Goal: Transaction & Acquisition: Obtain resource

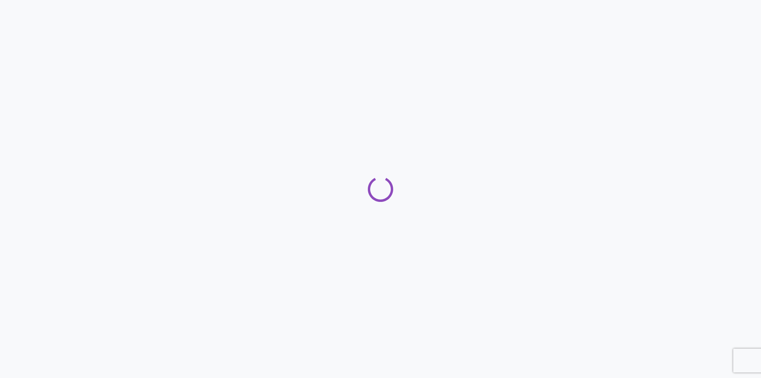
click at [61, 166] on div at bounding box center [380, 189] width 761 height 378
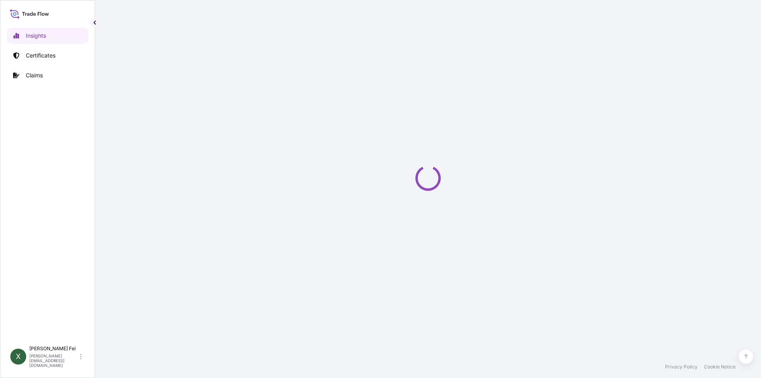
select select "2025"
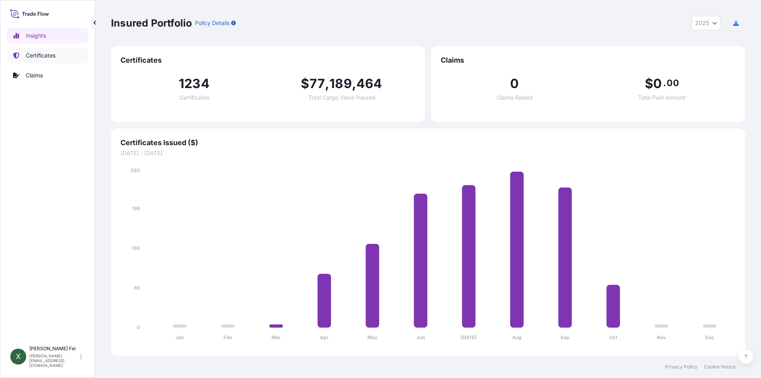
click at [39, 52] on p "Certificates" at bounding box center [41, 56] width 30 height 8
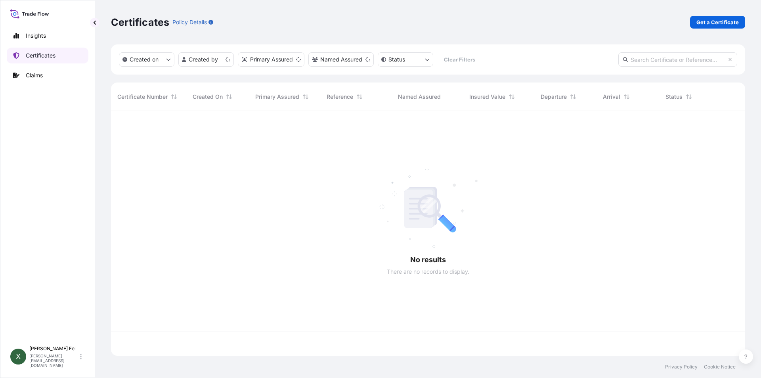
scroll to position [243, 628]
click at [712, 24] on p "Get a Certificate" at bounding box center [718, 22] width 42 height 8
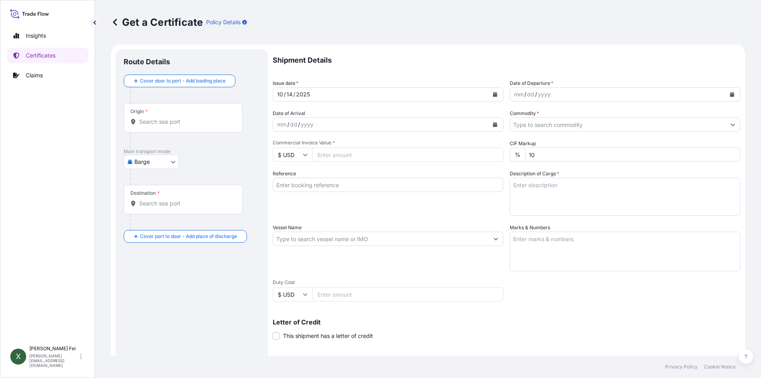
click at [165, 163] on body "Insights Certificates Claims X [PERSON_NAME] [PERSON_NAME][EMAIL_ADDRESS][DOMAI…" at bounding box center [380, 189] width 761 height 378
click at [161, 253] on span "Ocean Vessel" at bounding box center [156, 254] width 35 height 8
select select "Ocean Vessel"
click at [167, 125] on input "Origin *" at bounding box center [186, 125] width 94 height 8
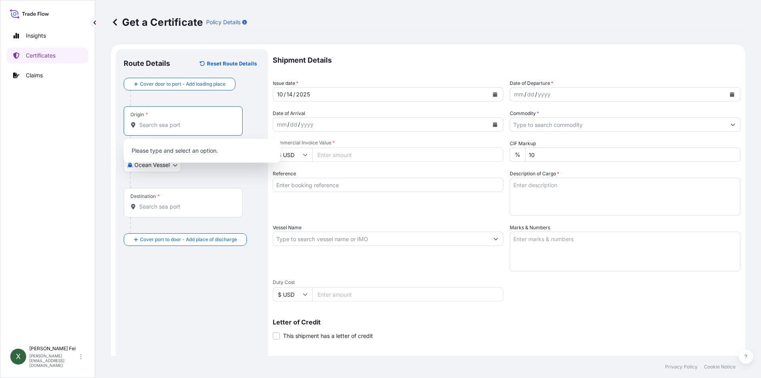
paste input "[GEOGRAPHIC_DATA]"
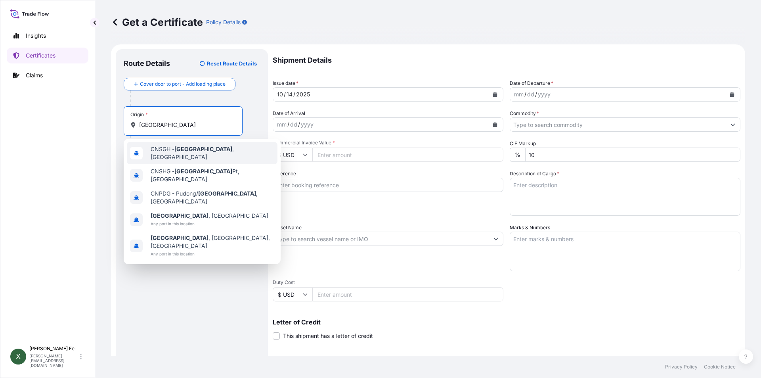
click at [207, 152] on span "CNSGH - [GEOGRAPHIC_DATA] , [GEOGRAPHIC_DATA]" at bounding box center [213, 153] width 124 height 16
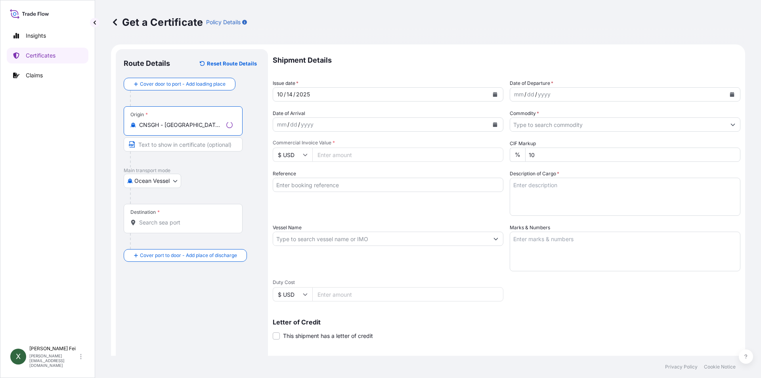
type input "CNSGH - [GEOGRAPHIC_DATA], [GEOGRAPHIC_DATA]"
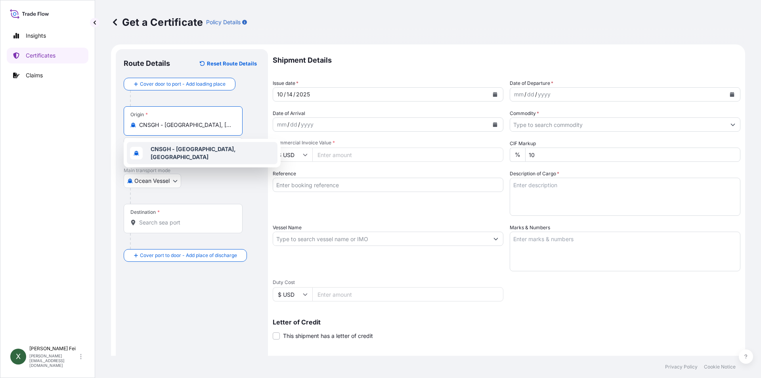
click at [165, 224] on input "Destination *" at bounding box center [186, 222] width 94 height 8
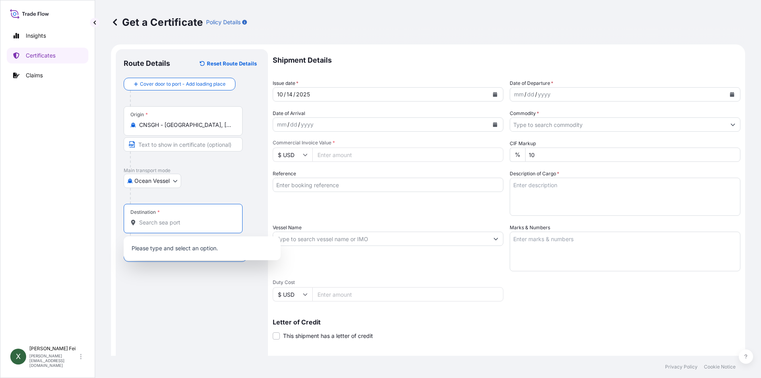
paste input "[GEOGRAPHIC_DATA]"
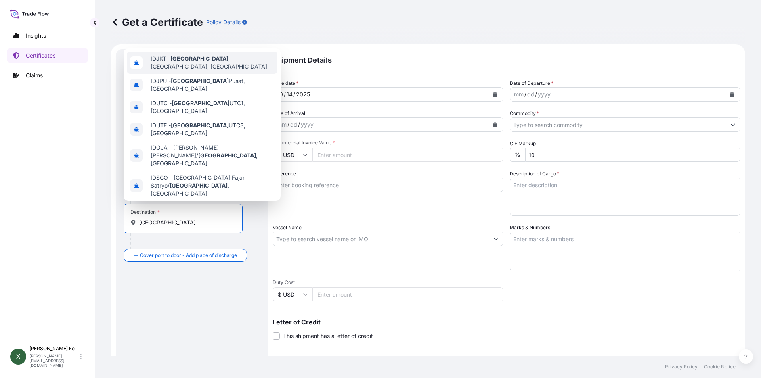
click at [197, 64] on span "IDJKT - [GEOGRAPHIC_DATA] , [GEOGRAPHIC_DATA], [GEOGRAPHIC_DATA]" at bounding box center [213, 63] width 124 height 16
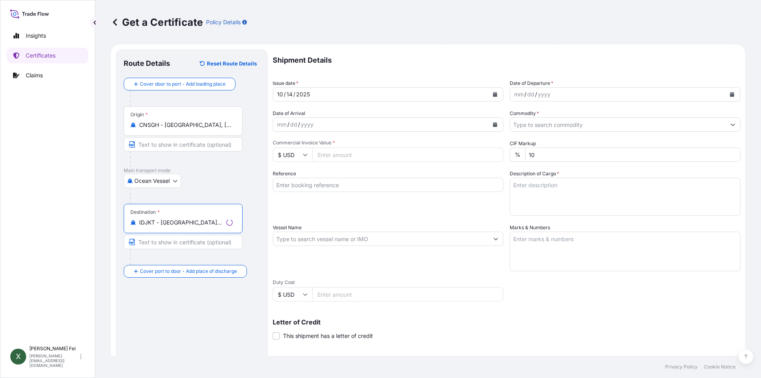
type input "IDJKT - [GEOGRAPHIC_DATA], [GEOGRAPHIC_DATA], [GEOGRAPHIC_DATA]"
click at [495, 95] on button "Calendar" at bounding box center [495, 94] width 13 height 13
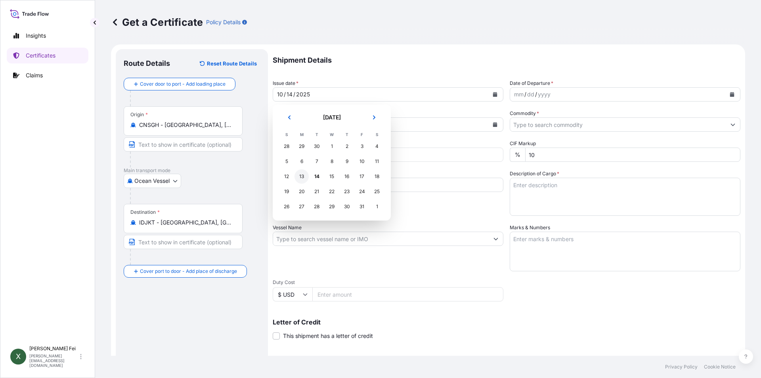
click at [302, 178] on div "13" at bounding box center [302, 176] width 14 height 14
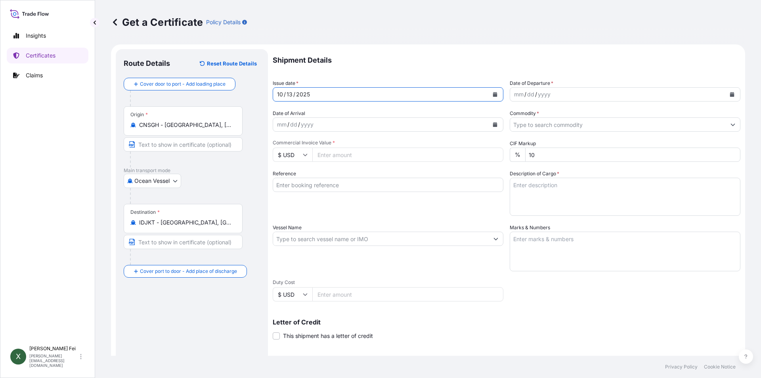
click at [730, 94] on icon "Calendar" at bounding box center [732, 94] width 5 height 5
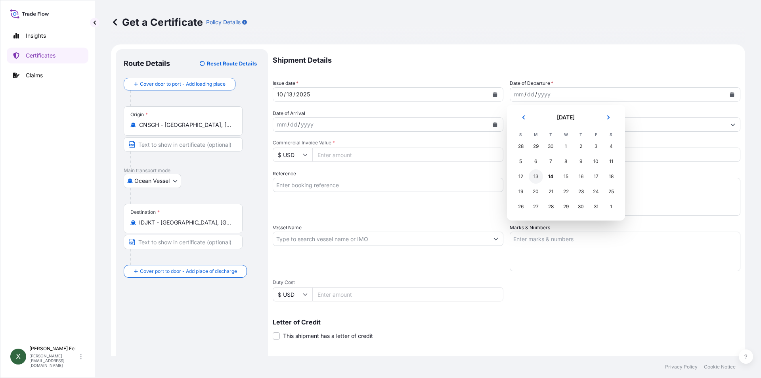
click at [536, 176] on div "13" at bounding box center [536, 176] width 14 height 14
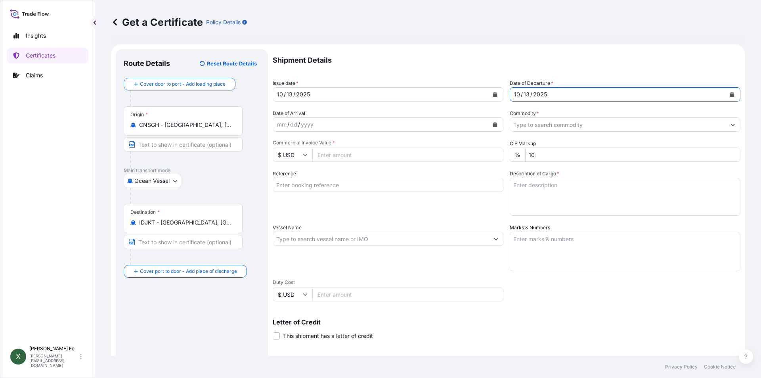
click at [539, 121] on input "Commodity *" at bounding box center [618, 124] width 216 height 14
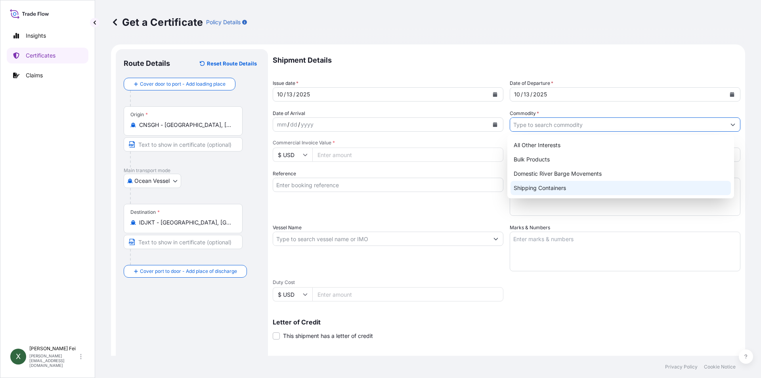
click at [543, 189] on div "Shipping Containers" at bounding box center [621, 188] width 221 height 14
type input "Shipping Containers"
click at [330, 153] on input "Commercial Invoice Value *" at bounding box center [407, 154] width 191 height 14
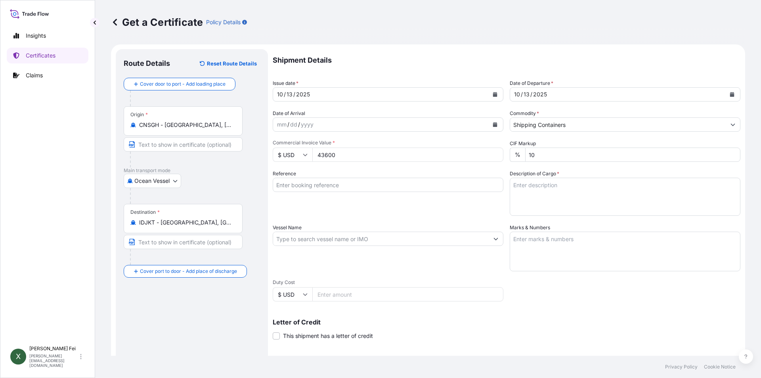
type input "43600"
click at [406, 219] on div "Shipment Details Issue date * [DATE] Date of Departure * [DATE] Date of Arrival…" at bounding box center [507, 238] width 468 height 378
click at [327, 183] on input "Reference" at bounding box center [388, 185] width 231 height 14
paste input "CPL0366621"
type input "CPL0366621"
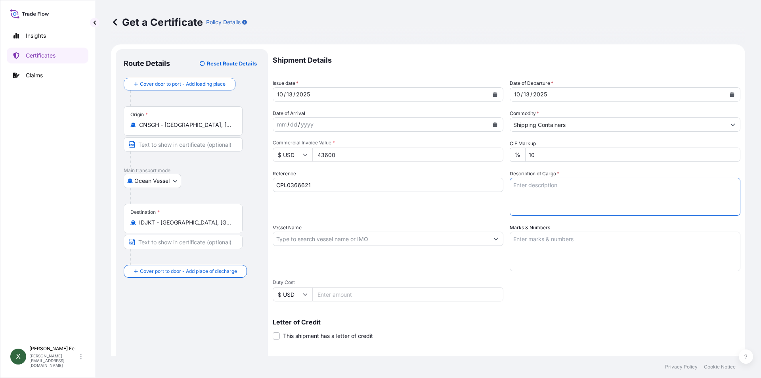
click at [542, 190] on textarea "Description of Cargo *" at bounding box center [625, 197] width 231 height 38
paste textarea "12 PALLETS"
click at [560, 192] on textarea "12 PALLETS" at bounding box center [625, 197] width 231 height 38
paste textarea "ESTANE(R) S398A-7N, PE FOIL BAG"
click at [615, 199] on textarea "12 PALLETS ESTANE(R) S398A-7N, PE FOIL BAG" at bounding box center [625, 197] width 231 height 38
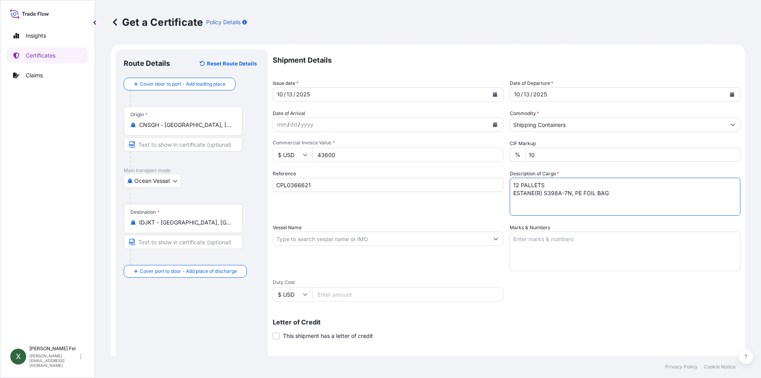
paste textarea "ESTANE(R) S375D-1N, PE FOIL BAG"
paste textarea "POLYURETHANES THERMOPLASTIC"
click at [619, 211] on textarea "12 PALLETS ESTANE(R) S398A-7N, PE FOIL BAG ESTANE(R) S375D-1N, PE FOIL BAG POLY…" at bounding box center [625, 197] width 231 height 38
paste textarea "POLYURETHANES THERMOPLASTIC"
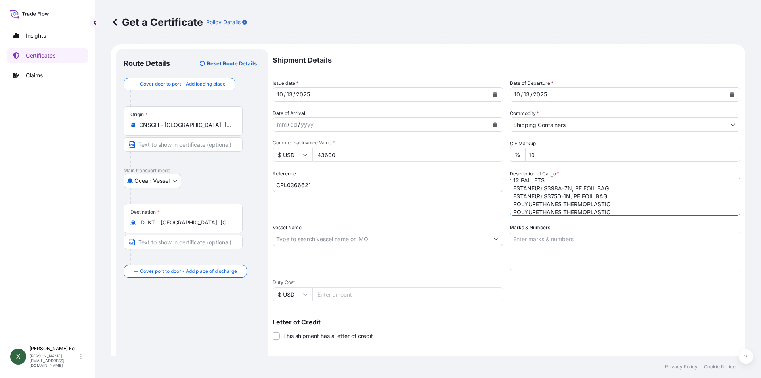
scroll to position [9, 0]
drag, startPoint x: 614, startPoint y: 207, endPoint x: 505, endPoint y: 211, distance: 108.7
click at [505, 211] on div "Shipment Details Issue date * [DATE] Date of Departure * [DATE] Date of Arrival…" at bounding box center [507, 238] width 468 height 378
paste textarea "POLYURETHANE"
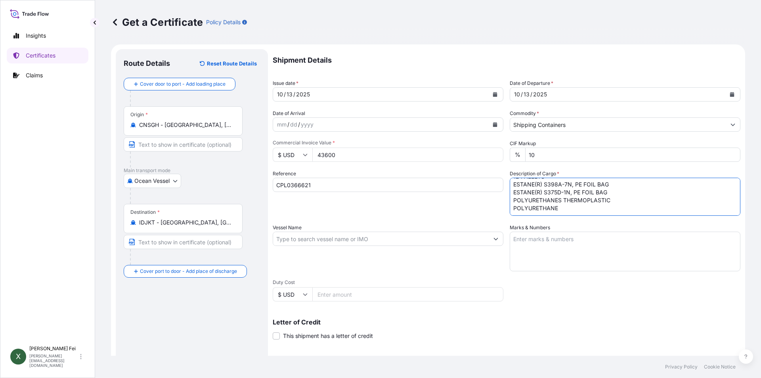
paste textarea "HS CODE:3909.50"
type textarea "12 PALLETS ESTANE(R) S398A-7N, PE FOIL BAG ESTANE(R) S375D-1N, PE FOIL BAG POLY…"
click at [330, 229] on div "Vessel Name" at bounding box center [388, 248] width 231 height 48
click at [327, 236] on input "Vessel Name" at bounding box center [381, 239] width 216 height 14
paste input "[PERSON_NAME] FU [PERSON_NAME]"
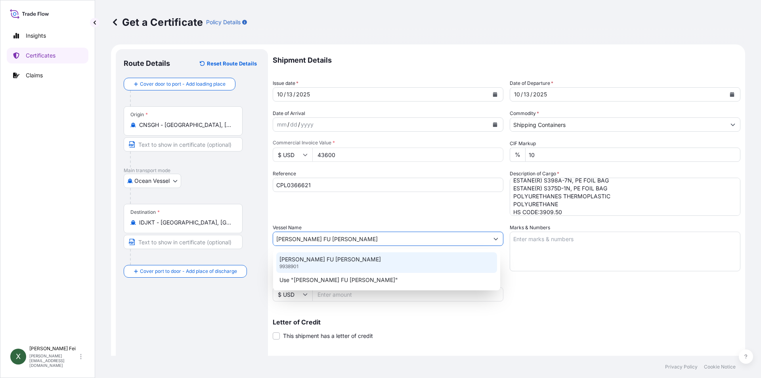
click at [333, 262] on p "[PERSON_NAME] FU [PERSON_NAME]" at bounding box center [330, 259] width 101 height 8
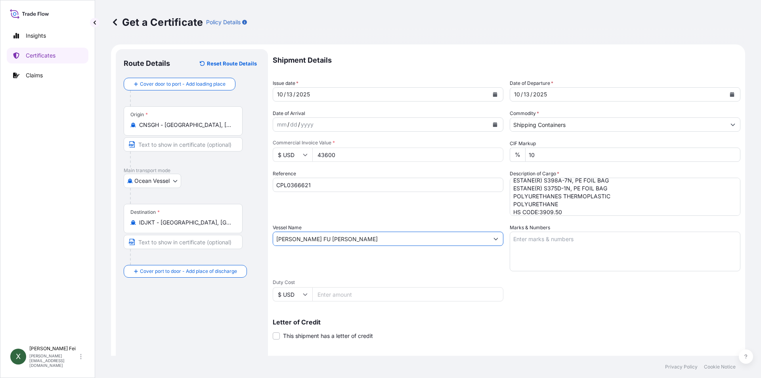
type input "[PERSON_NAME] FU [PERSON_NAME]"
click at [521, 243] on textarea "Marks & Numbers" at bounding box center [625, 252] width 231 height 40
paste textarea "PT. [GEOGRAPHIC_DATA]"
paste textarea "PO NO. 250902"
paste textarea "[GEOGRAPHIC_DATA]"
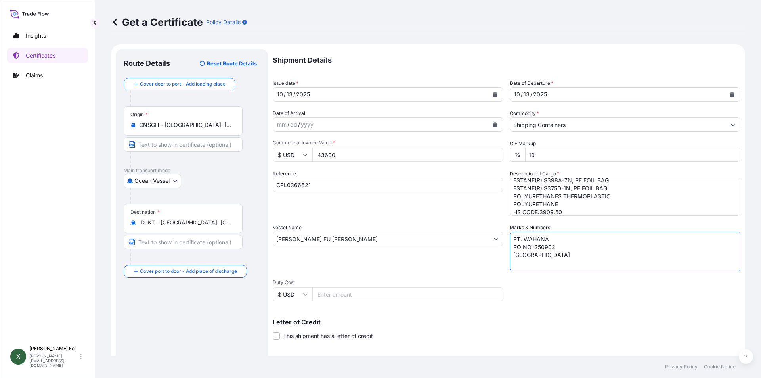
paste textarea "MADE IN [GEOGRAPHIC_DATA]"
type textarea "PT. WAHANA PO NO. 250902 INDONESIA MADE IN [GEOGRAPHIC_DATA]"
click at [382, 272] on div "Shipment Details Issue date * [DATE] Date of Departure * [DATE] Date of Arrival…" at bounding box center [507, 238] width 468 height 378
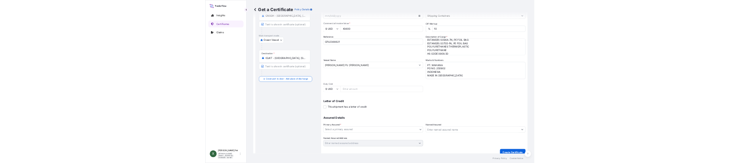
scroll to position [98, 0]
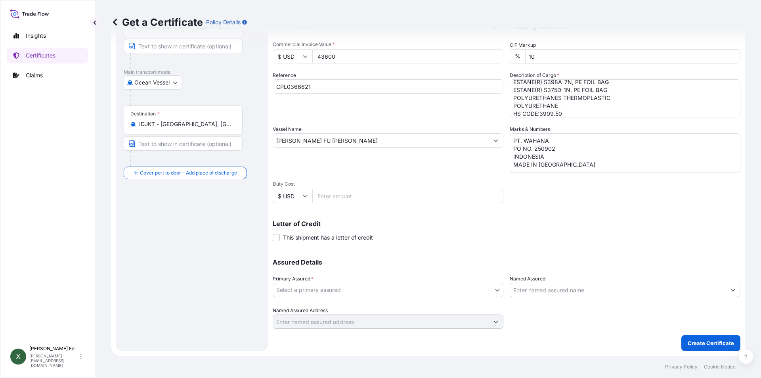
click at [389, 291] on body "Insights Certificates Claims X [PERSON_NAME] [PERSON_NAME][EMAIL_ADDRESS][DOMAI…" at bounding box center [380, 189] width 761 height 378
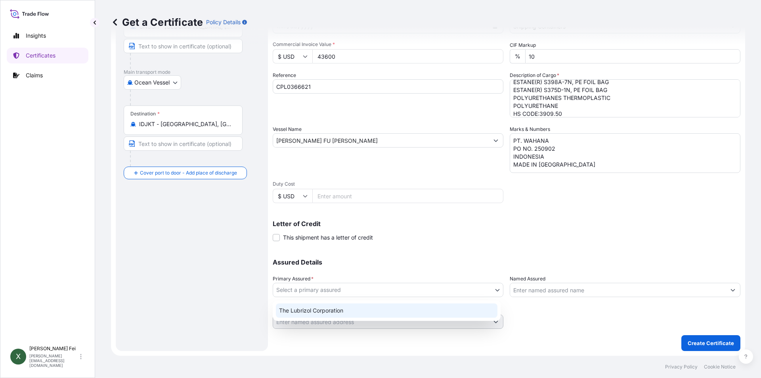
click at [351, 315] on div "The Lubrizol Corporation" at bounding box center [387, 310] width 222 height 14
select select "31566"
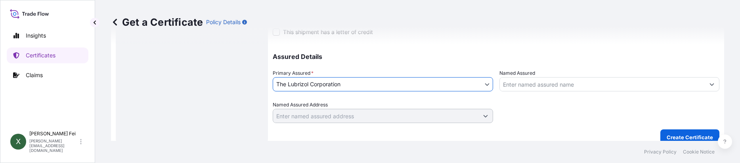
scroll to position [313, 0]
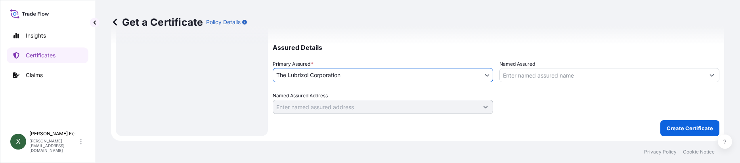
click at [550, 79] on input "Named Assured" at bounding box center [602, 75] width 205 height 14
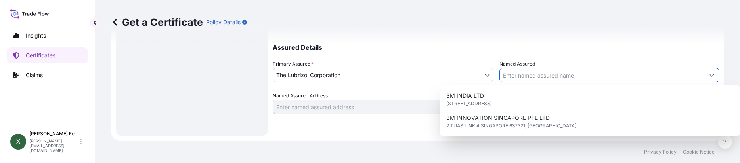
paste input "PT WAHANA PRIMA TAMA"
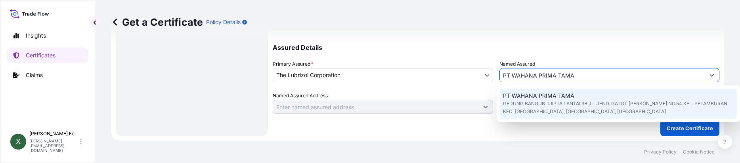
click at [545, 104] on span "GEDUNG BANGUN TJIPTA LANTAI 3B JL. JEND. GATOT [PERSON_NAME] NO.54 KEL. PETAMBU…" at bounding box center [618, 108] width 231 height 16
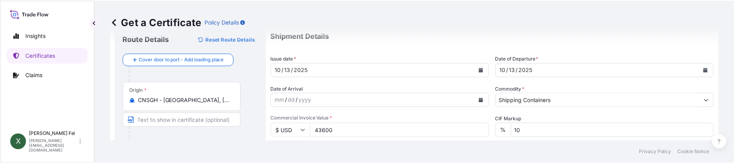
scroll to position [33, 0]
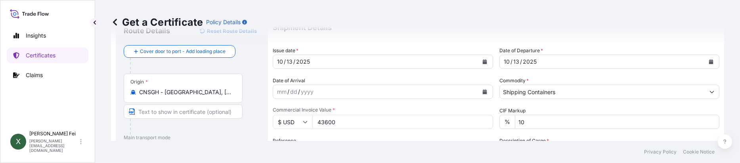
type input "PT WAHANA PRIMA TAMA"
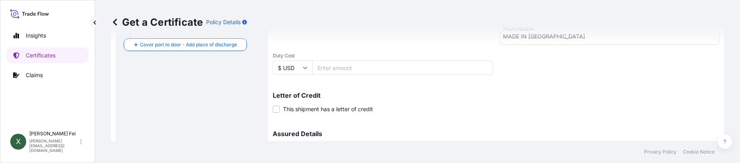
scroll to position [313, 0]
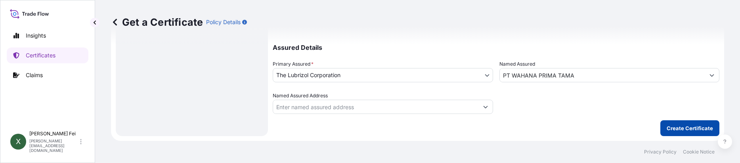
click at [687, 128] on p "Create Certificate" at bounding box center [690, 128] width 46 height 8
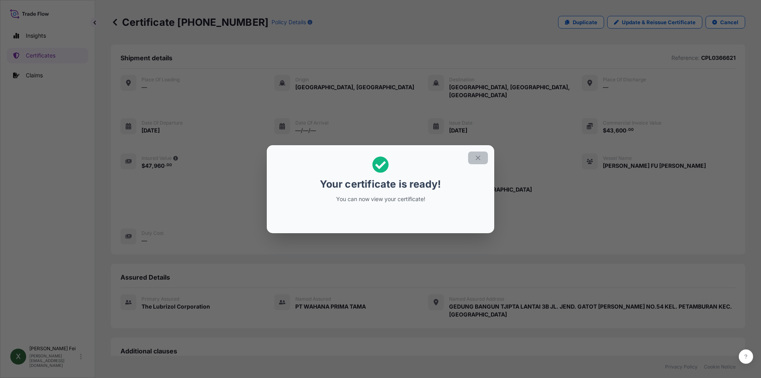
click at [481, 158] on icon "button" at bounding box center [478, 157] width 7 height 7
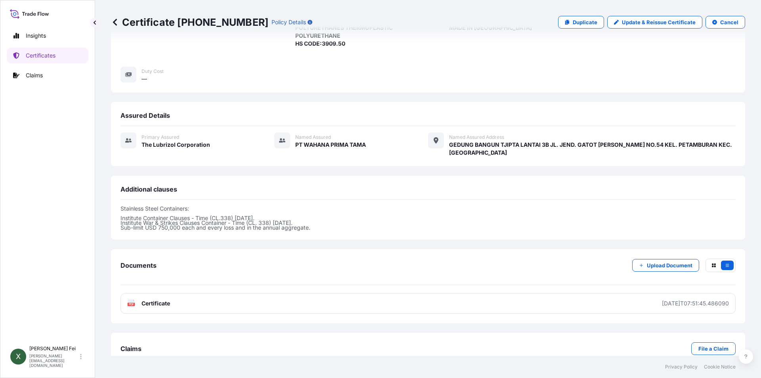
scroll to position [162, 0]
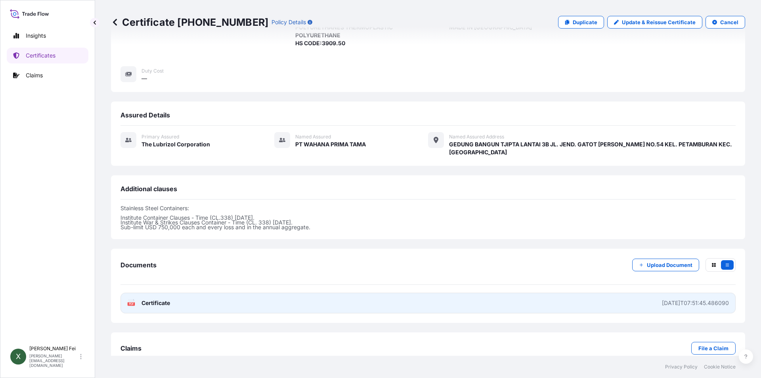
click at [222, 298] on link "PDF Certificate [DATE]T07:51:45.486090" at bounding box center [428, 303] width 615 height 21
